Goal: Communication & Community: Answer question/provide support

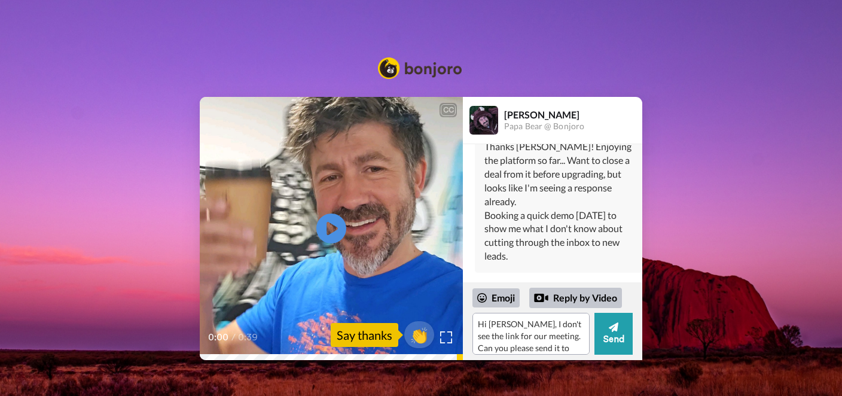
type textarea "Hi [PERSON_NAME], I don't see the link for our meeting. Can you please send it …"
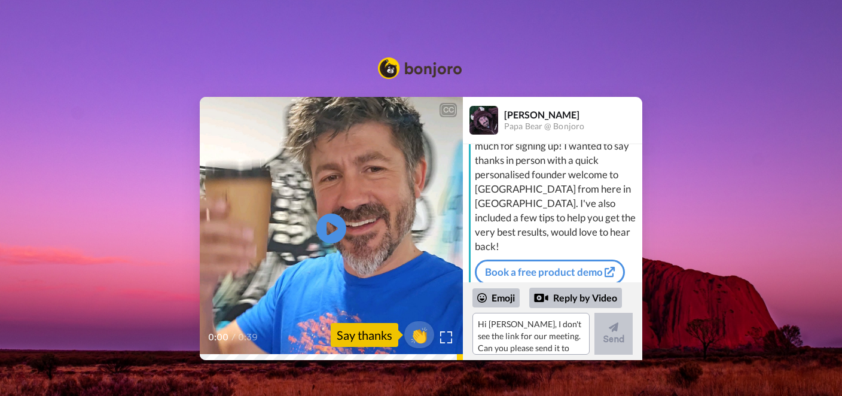
scroll to position [34, 0]
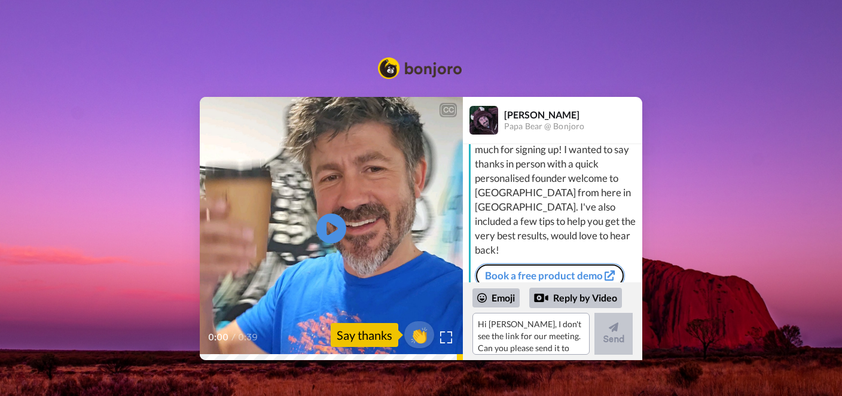
click at [552, 263] on link "Book a free product demo" at bounding box center [550, 275] width 150 height 25
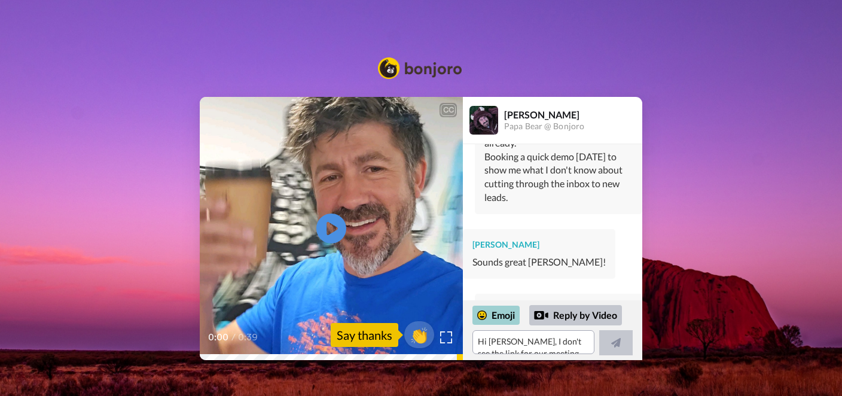
scroll to position [310, 0]
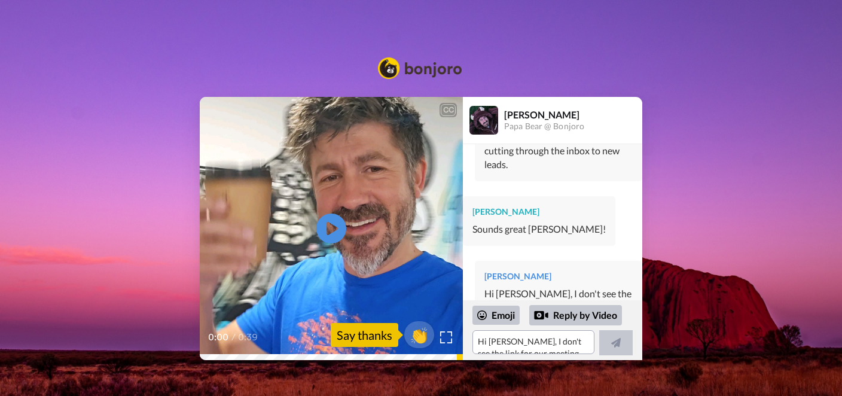
click at [494, 126] on img at bounding box center [484, 120] width 29 height 29
click at [487, 126] on img at bounding box center [484, 120] width 29 height 29
click at [441, 112] on div "CC" at bounding box center [448, 110] width 15 height 12
click at [449, 109] on div "CC" at bounding box center [448, 110] width 15 height 12
click at [331, 230] on icon "Play/Pause" at bounding box center [332, 228] width 32 height 57
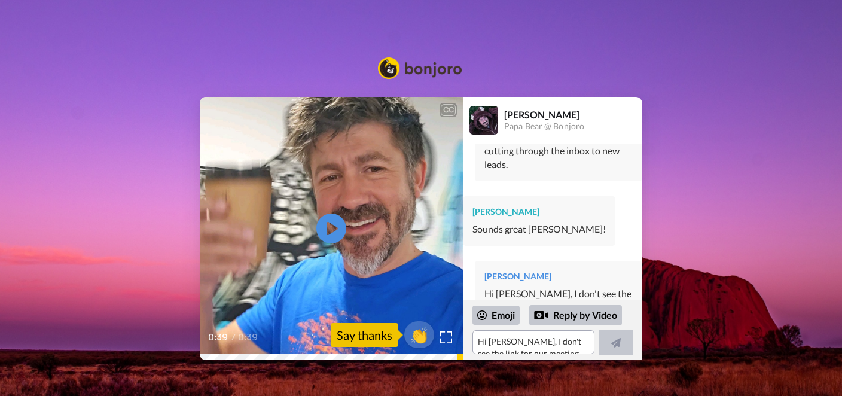
click at [174, 60] on div "CC Play/Pause 0:39 / 0:39 👏 Say thanks Matt Barnett Papa Bear @ Bonjoro Matt He…" at bounding box center [421, 199] width 842 height 321
click at [423, 74] on img at bounding box center [420, 68] width 84 height 22
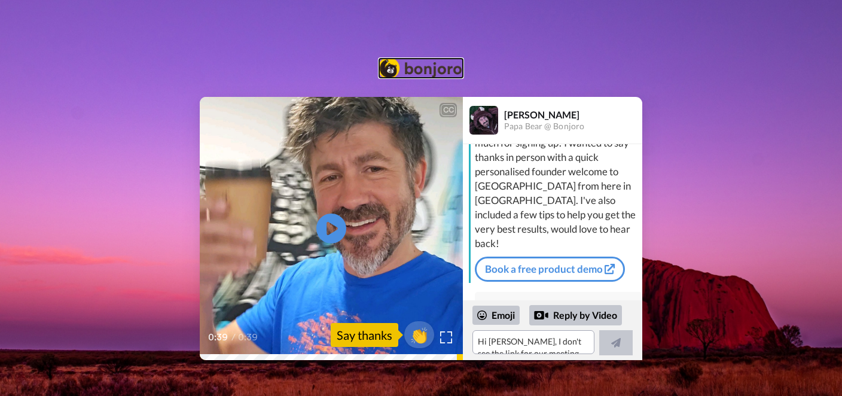
scroll to position [0, 0]
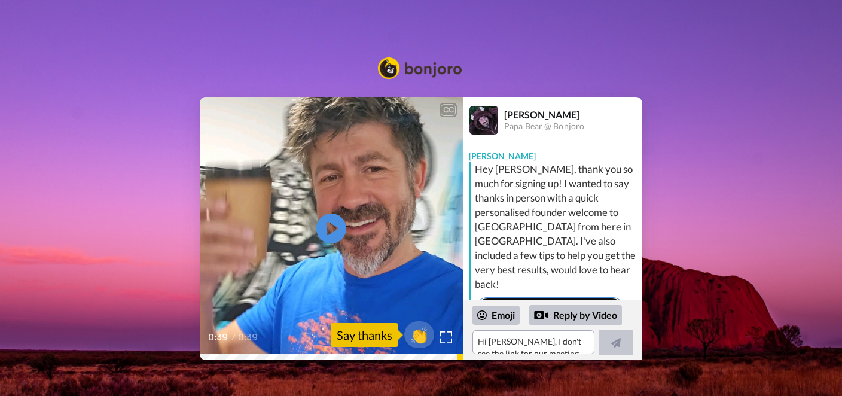
click at [565, 297] on link "Book a free product demo" at bounding box center [550, 309] width 150 height 25
click at [431, 71] on img at bounding box center [420, 68] width 84 height 22
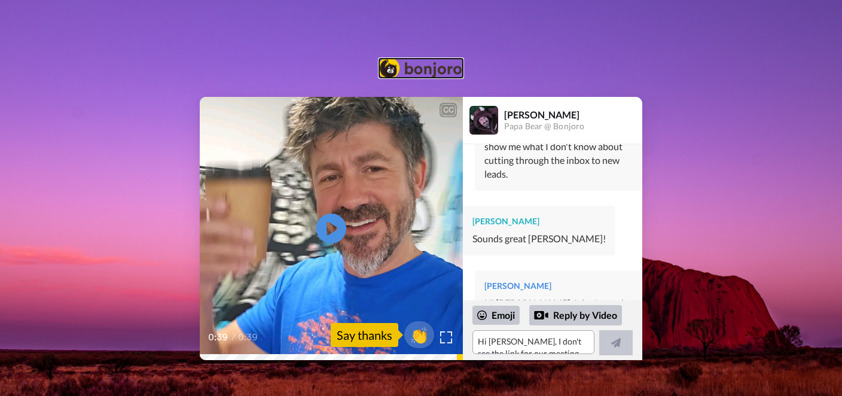
scroll to position [310, 0]
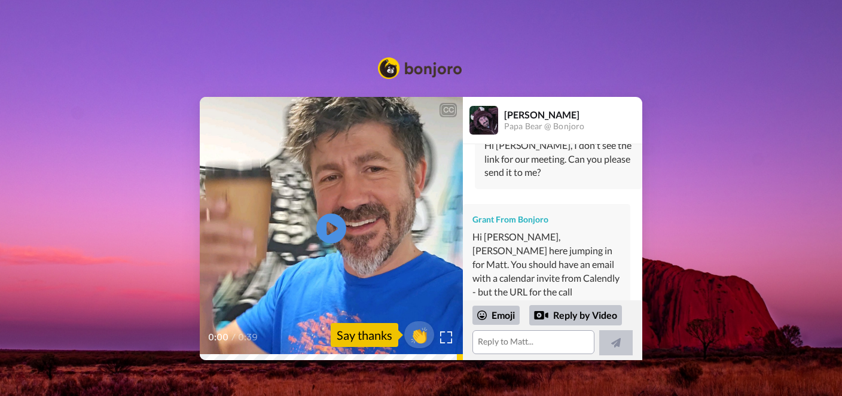
scroll to position [484, 0]
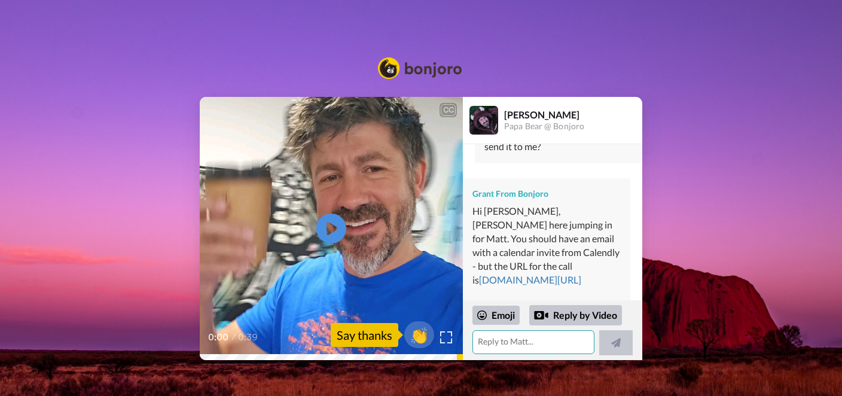
click at [535, 342] on textarea at bounding box center [533, 342] width 122 height 24
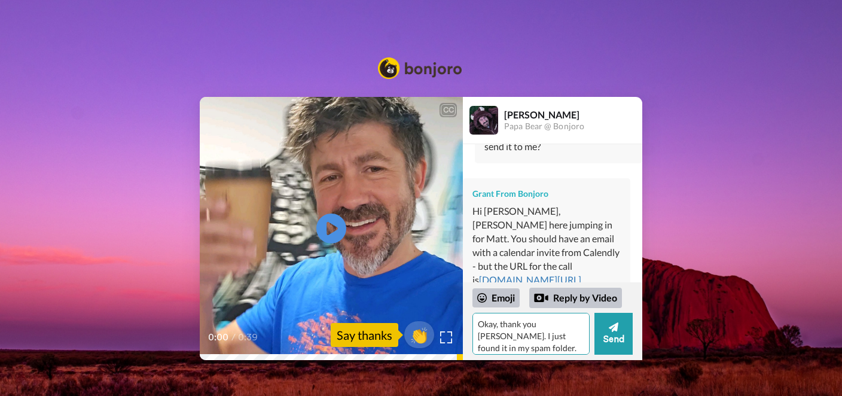
scroll to position [11, 0]
type textarea "Okay, thank you [PERSON_NAME]. I just found it in my spam folder. Responded to …"
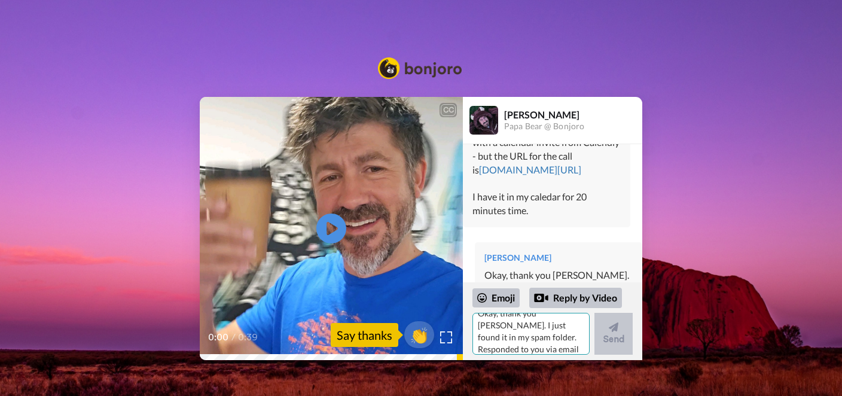
scroll to position [0, 0]
